Goal: Task Accomplishment & Management: Manage account settings

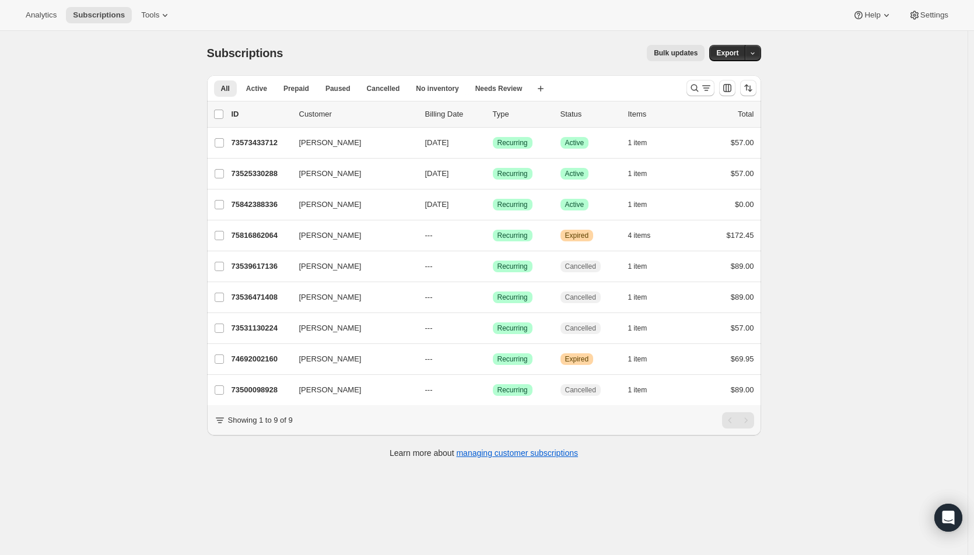
click at [704, 85] on icon "Search and filter results" at bounding box center [707, 88] width 12 height 12
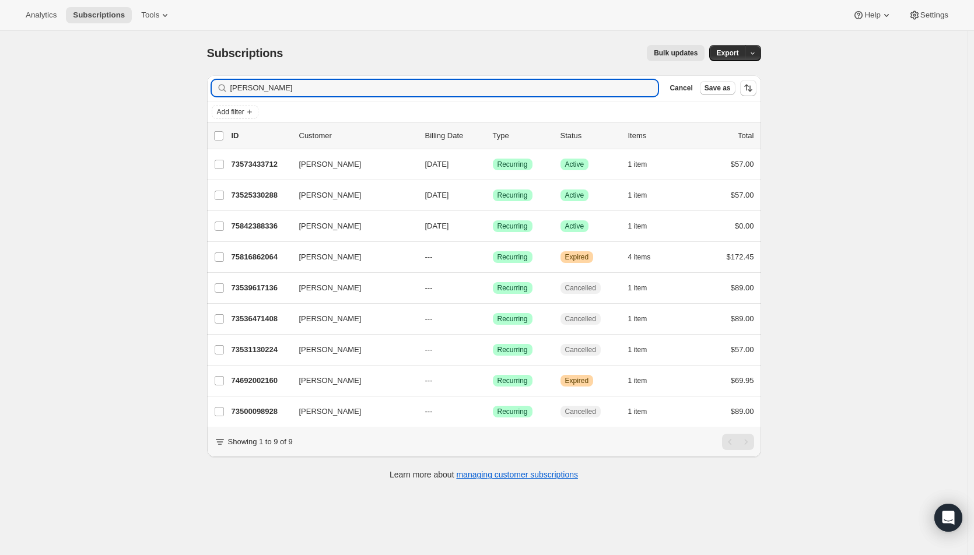
drag, startPoint x: 260, startPoint y: 90, endPoint x: 216, endPoint y: 90, distance: 43.8
click at [216, 90] on div "marci Clear" at bounding box center [435, 88] width 447 height 16
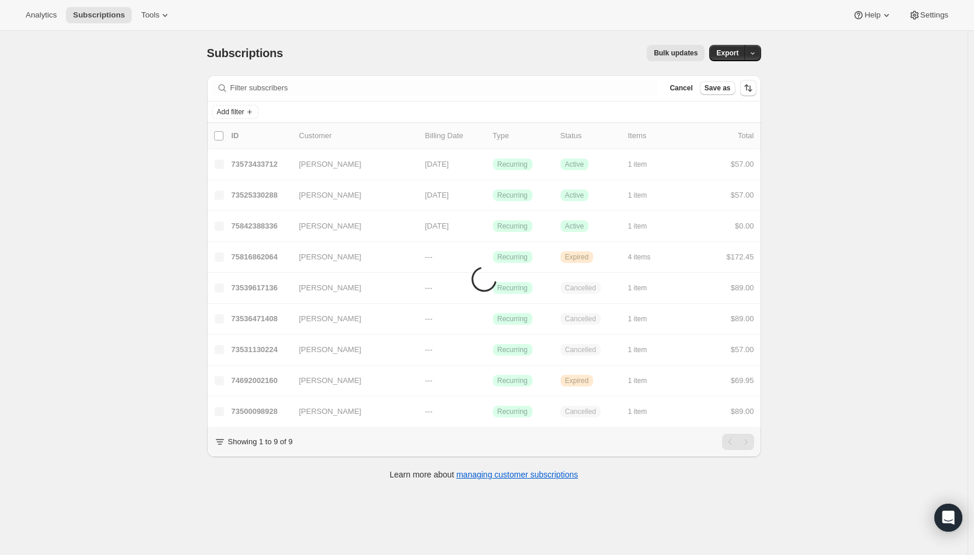
click at [244, 111] on span "Add filter" at bounding box center [230, 111] width 27 height 9
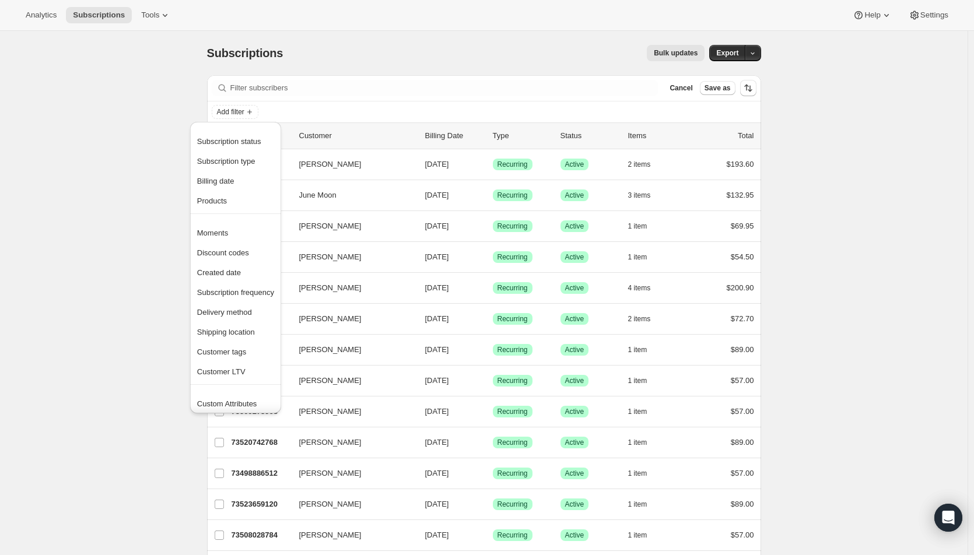
click at [239, 135] on button "Subscription status" at bounding box center [236, 141] width 84 height 19
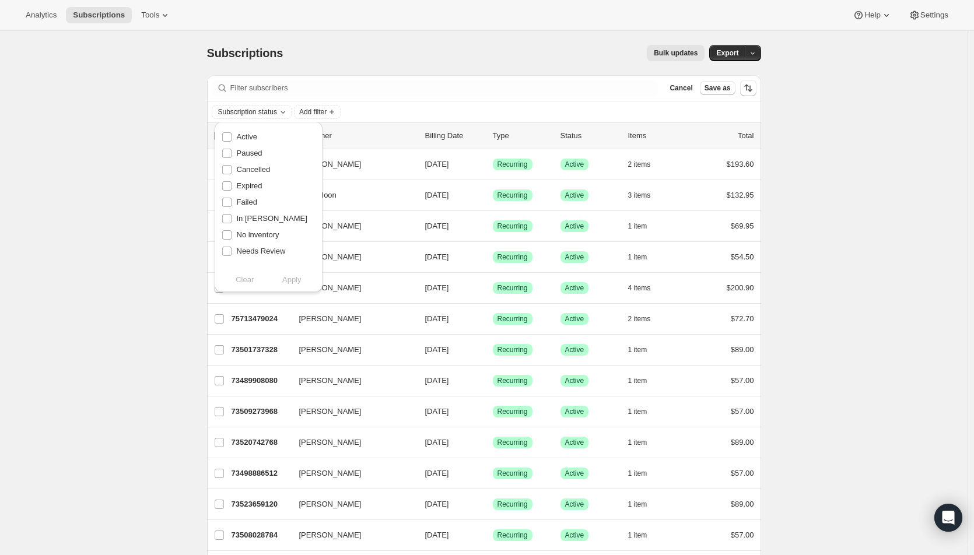
click at [246, 135] on span "Active" at bounding box center [247, 136] width 20 height 9
click at [232, 135] on input "Active" at bounding box center [226, 136] width 9 height 9
checkbox input "true"
click at [300, 277] on span "Apply" at bounding box center [291, 280] width 19 height 12
click at [327, 113] on span "Add filter" at bounding box center [315, 111] width 27 height 9
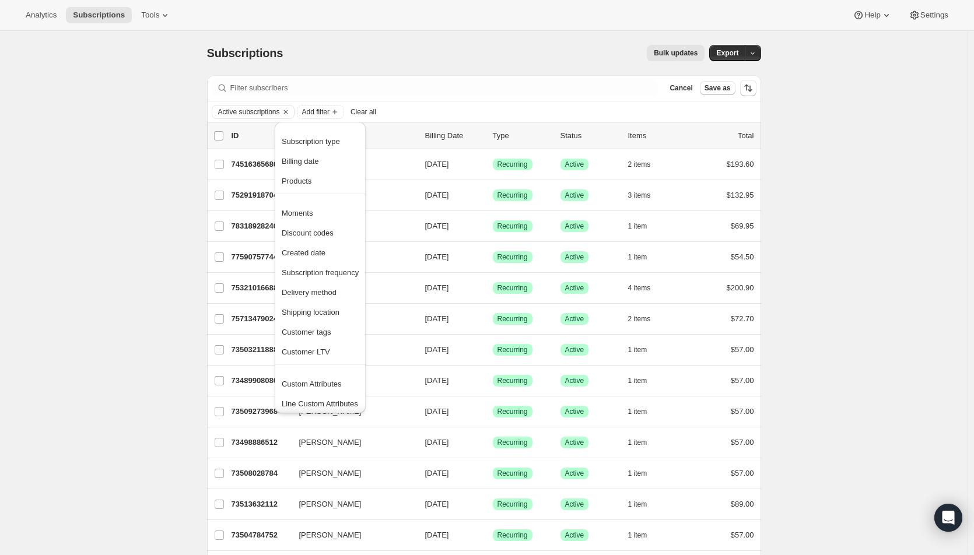
click at [305, 179] on span "Products" at bounding box center [297, 181] width 30 height 9
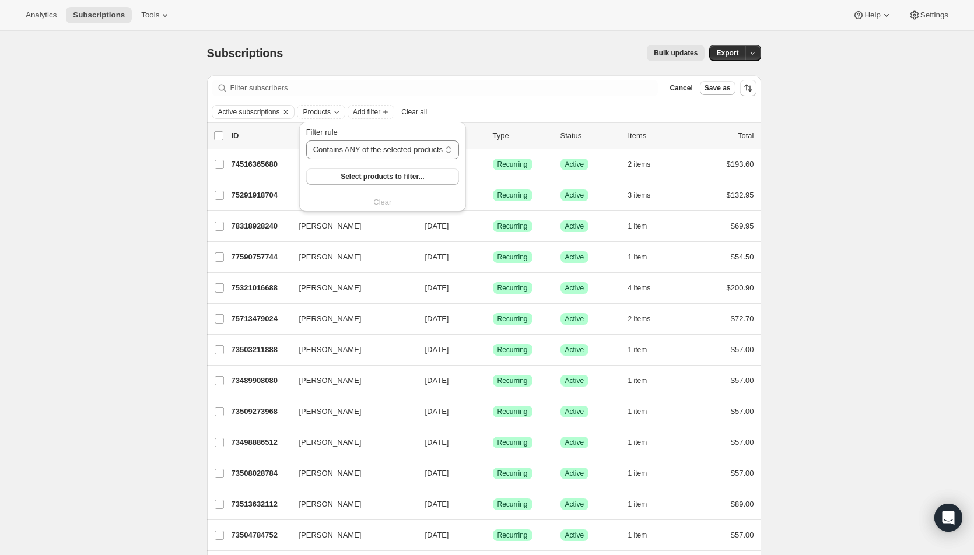
click at [349, 174] on span "Select products to filter..." at bounding box center [382, 176] width 83 height 9
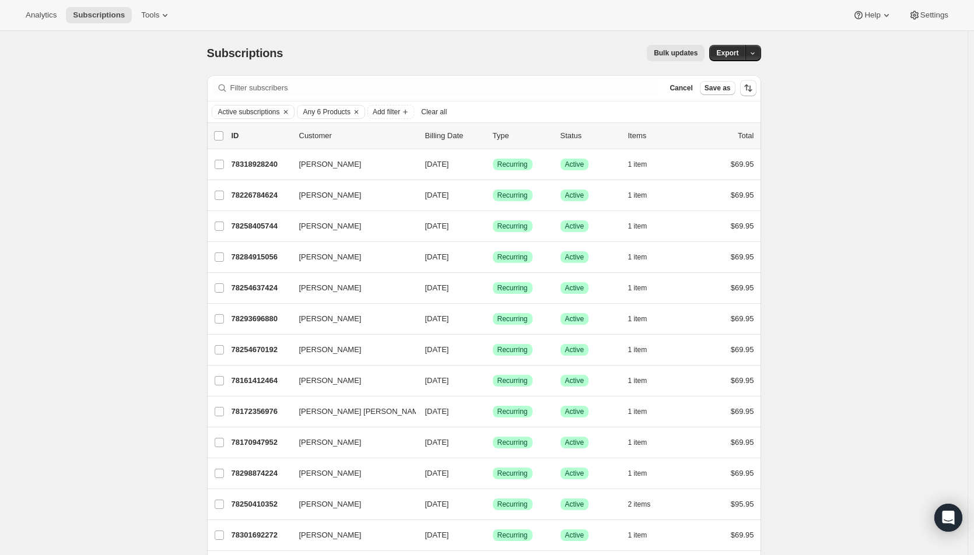
click at [734, 57] on span "Export" at bounding box center [727, 52] width 22 height 9
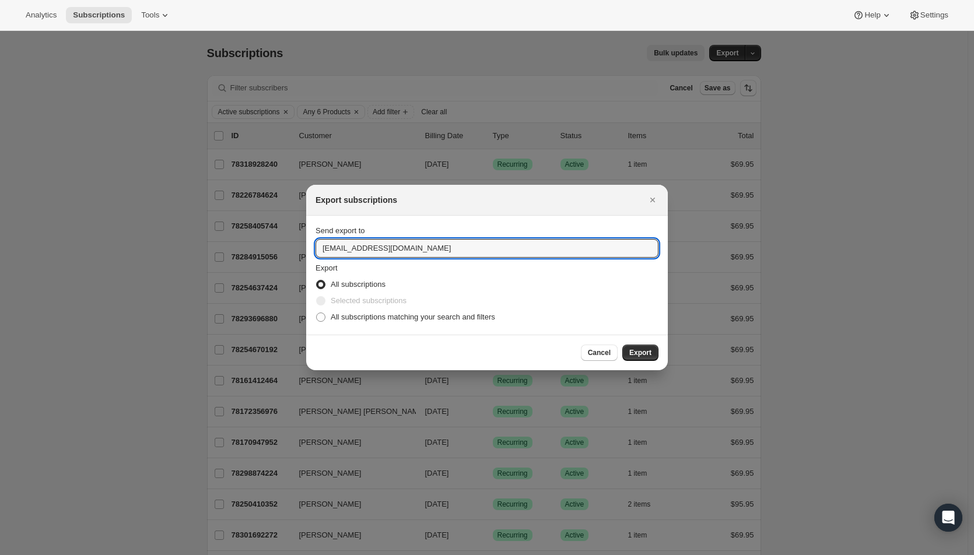
drag, startPoint x: 338, startPoint y: 251, endPoint x: 316, endPoint y: 247, distance: 22.4
click at [316, 247] on input "hello@wineshopathome.com" at bounding box center [487, 248] width 343 height 19
type input "mfletcher@wineshopathome.com"
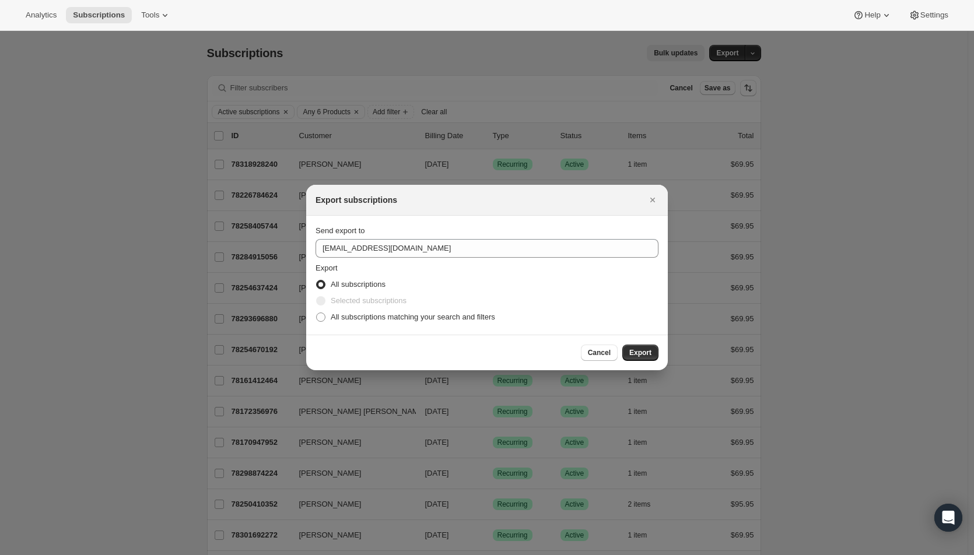
click at [358, 315] on span "All subscriptions matching your search and filters" at bounding box center [413, 317] width 165 height 9
click at [317, 313] on input "All subscriptions matching your search and filters" at bounding box center [316, 313] width 1 height 1
radio input "true"
click at [657, 352] on button "Export" at bounding box center [640, 353] width 36 height 16
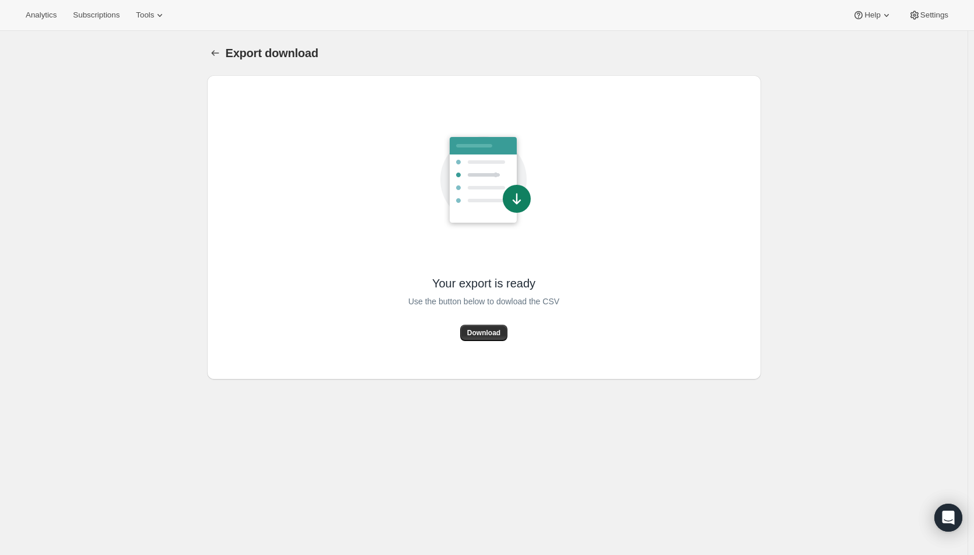
click at [486, 333] on span "Download" at bounding box center [483, 332] width 33 height 9
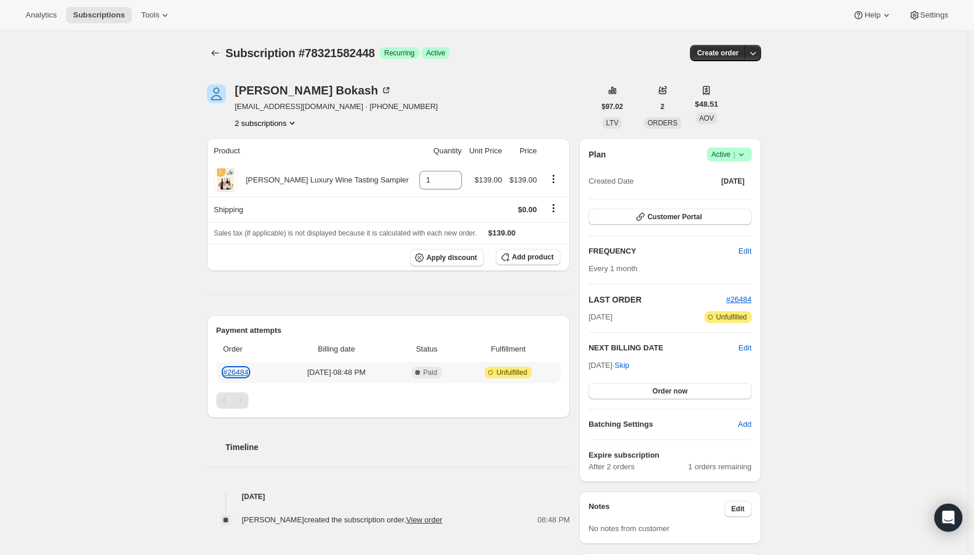
click at [241, 372] on link "#26484" at bounding box center [235, 372] width 25 height 9
click at [642, 391] on button "Order now" at bounding box center [670, 391] width 163 height 16
click at [642, 391] on button "Click to confirm" at bounding box center [670, 391] width 163 height 16
click at [747, 350] on span "Edit" at bounding box center [745, 348] width 13 height 12
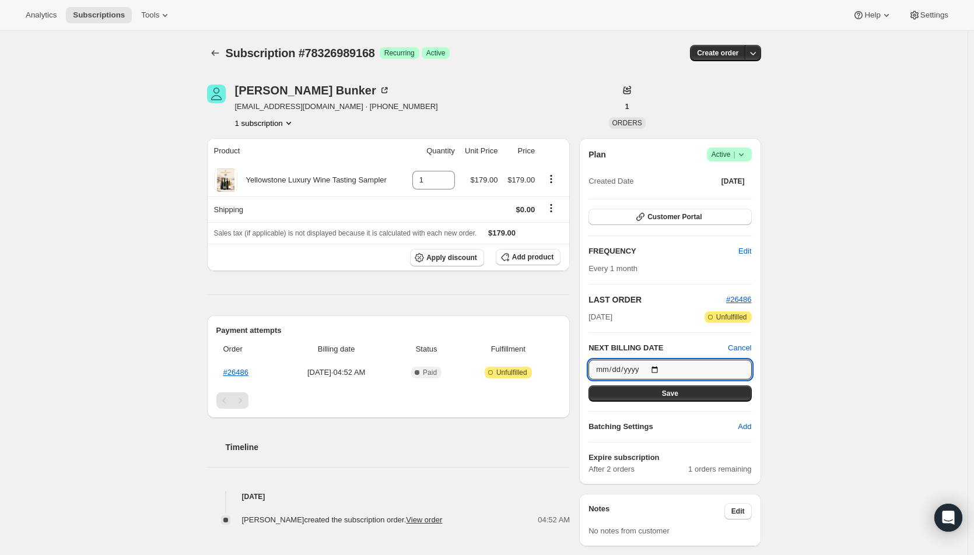
click at [661, 366] on input "2025-09-27" at bounding box center [670, 370] width 163 height 20
type input "2025-10-03"
click at [675, 393] on span "Save" at bounding box center [670, 393] width 16 height 9
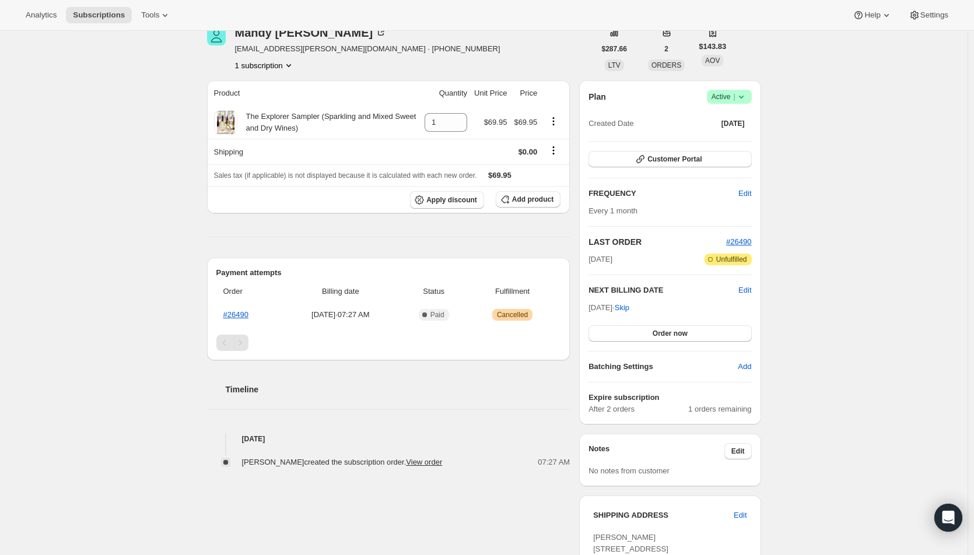
scroll to position [175, 0]
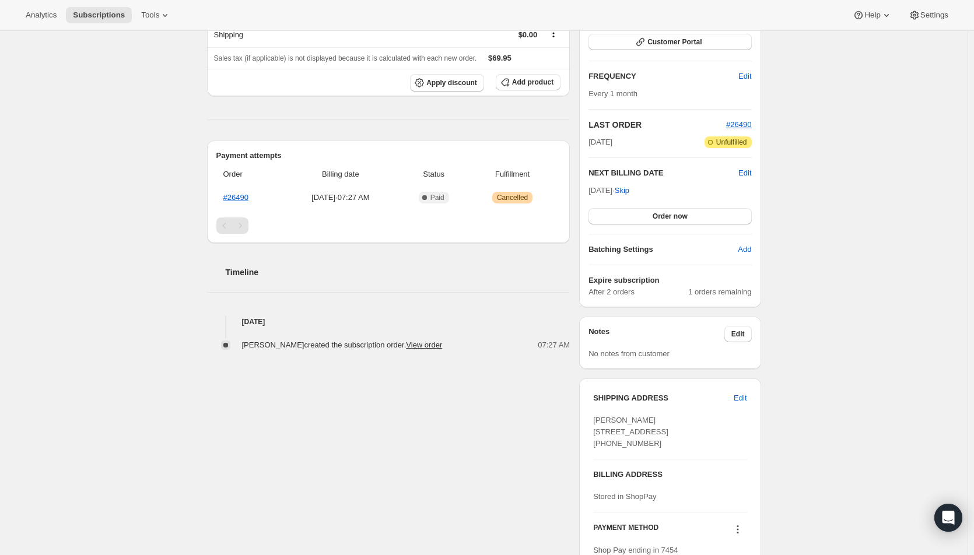
click at [653, 216] on button "Order now" at bounding box center [670, 216] width 163 height 16
click at [653, 216] on span "Click to confirm" at bounding box center [669, 216] width 53 height 9
